Goal: Transaction & Acquisition: Purchase product/service

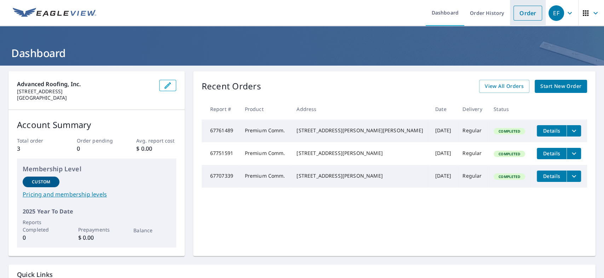
click at [517, 15] on link "Order" at bounding box center [528, 13] width 29 height 15
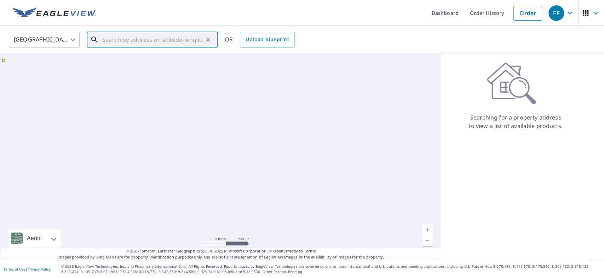
click at [182, 40] on input "text" at bounding box center [152, 40] width 101 height 20
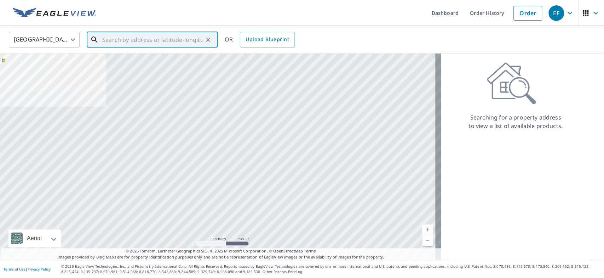
click at [113, 36] on input "text" at bounding box center [152, 40] width 101 height 20
paste input "[STREET_ADDRESS][PERSON_NAME]"
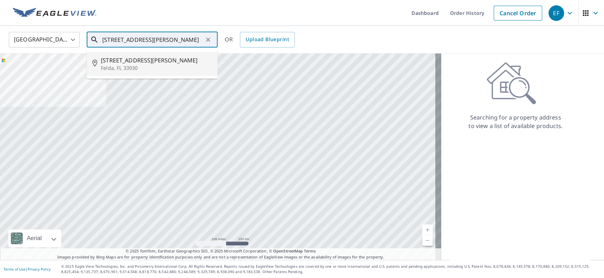
click at [125, 63] on span "[STREET_ADDRESS][PERSON_NAME]" at bounding box center [156, 60] width 111 height 8
type input "[STREET_ADDRESS][PERSON_NAME][PERSON_NAME]"
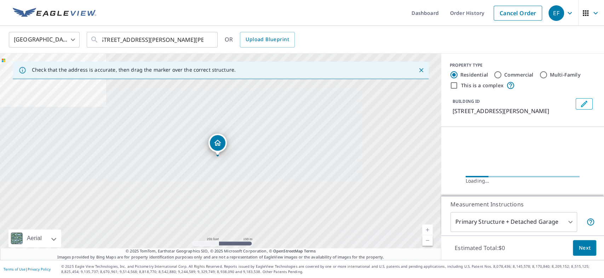
scroll to position [0, 0]
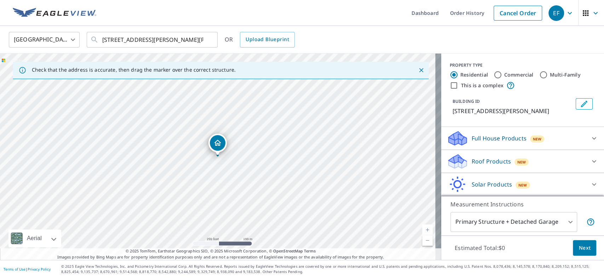
click at [496, 73] on div "Commercial" at bounding box center [514, 74] width 40 height 8
click at [494, 74] on input "Commercial" at bounding box center [498, 74] width 8 height 8
radio input "true"
type input "4"
click at [575, 134] on div "Roof Products New" at bounding box center [516, 138] width 139 height 17
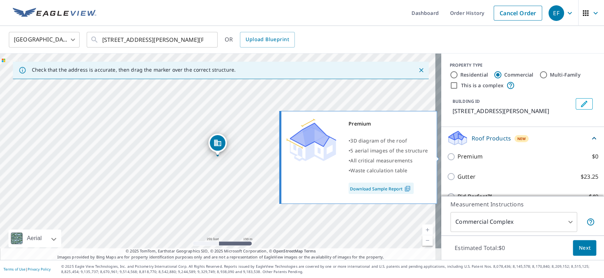
click at [448, 156] on input "Premium $0" at bounding box center [452, 156] width 11 height 8
checkbox input "true"
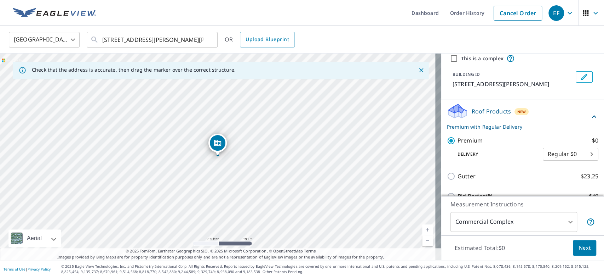
scroll to position [79, 0]
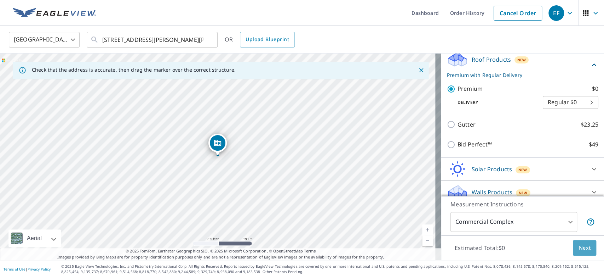
click at [579, 245] on span "Next" at bounding box center [585, 247] width 12 height 9
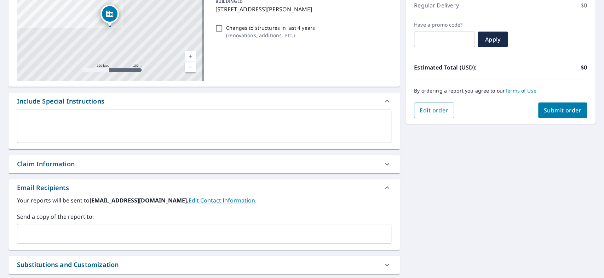
scroll to position [118, 0]
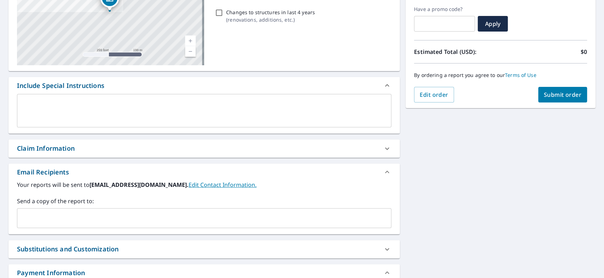
click at [68, 221] on input "text" at bounding box center [199, 217] width 358 height 13
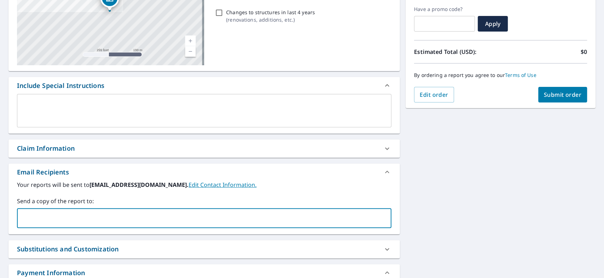
paste input "[PERSON_NAME][EMAIL_ADDRESS][DOMAIN_NAME]"
type input "[PERSON_NAME][EMAIL_ADDRESS][DOMAIN_NAME]"
click at [333, 189] on div "Your reports will be sent to [EMAIL_ADDRESS][DOMAIN_NAME]. Edit Contact Informa…" at bounding box center [204, 203] width 375 height 47
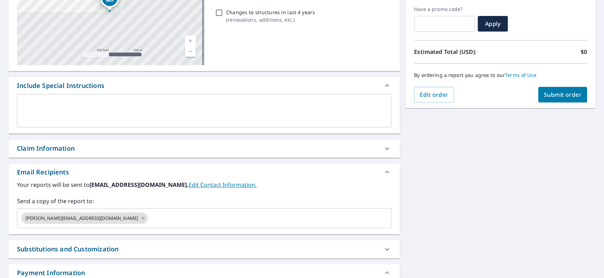
click at [451, 182] on div "[STREET_ADDRESS][PERSON_NAME][PERSON_NAME] Aerial Road A standard road map Aeri…" at bounding box center [302, 131] width 604 height 367
click at [550, 93] on span "Submit order" at bounding box center [563, 95] width 38 height 8
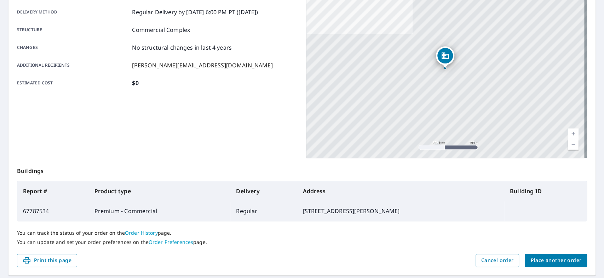
drag, startPoint x: 167, startPoint y: 110, endPoint x: 176, endPoint y: 106, distance: 9.5
click at [167, 110] on div "Product type Premium - Commercial Delivery method Regular Delivery by [DATE] 6:…" at bounding box center [157, 69] width 281 height 177
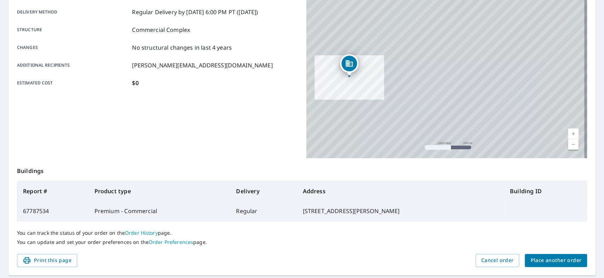
click at [263, 95] on div "Product type Premium - Commercial Delivery method Regular Delivery by [DATE] 6:…" at bounding box center [157, 38] width 281 height 115
